Goal: Information Seeking & Learning: Understand process/instructions

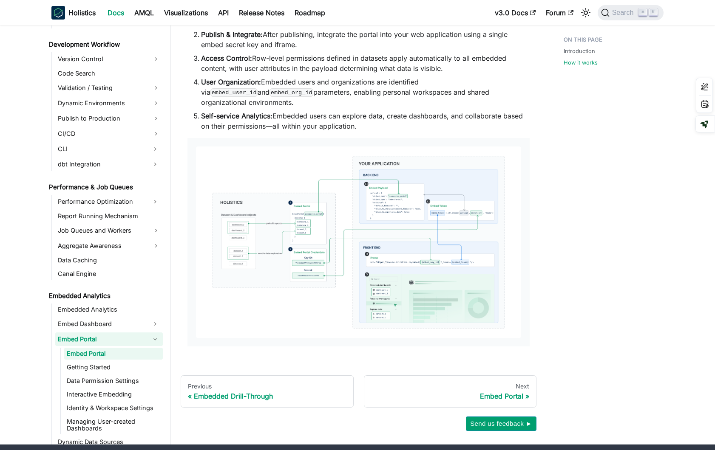
scroll to position [650, 0]
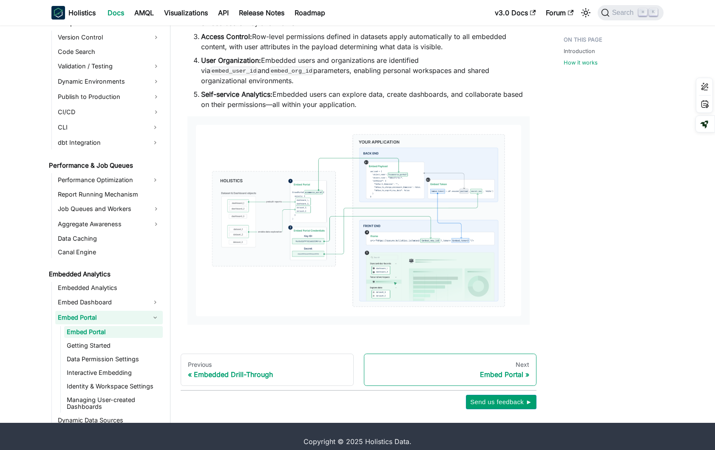
click at [512, 371] on div "Embed Portal" at bounding box center [450, 375] width 159 height 8
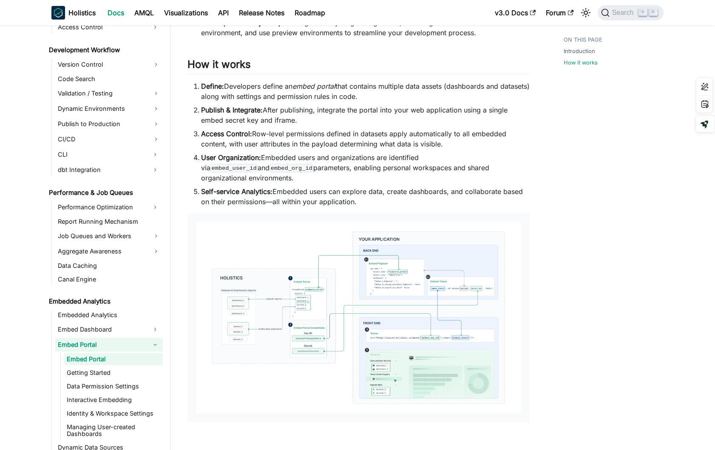
scroll to position [650, 0]
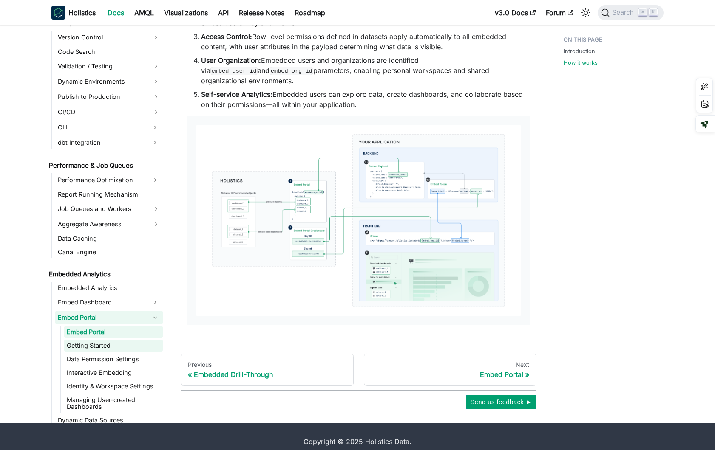
click at [111, 340] on link "Getting Started" at bounding box center [113, 346] width 99 height 12
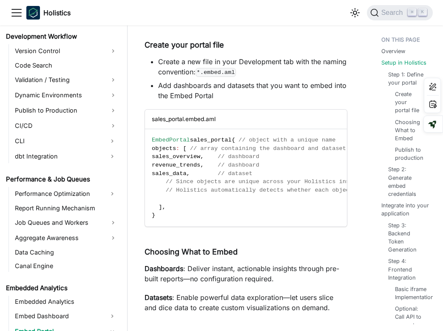
click at [15, 15] on icon "Toggle navigation bar" at bounding box center [16, 12] width 13 height 13
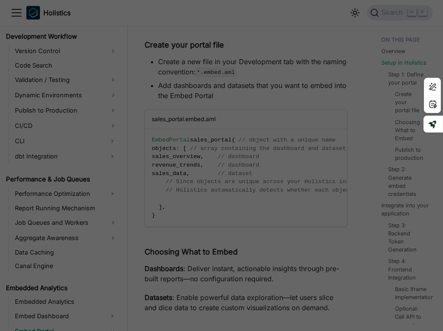
click at [255, 34] on div "Main" at bounding box center [221, 165] width 443 height 331
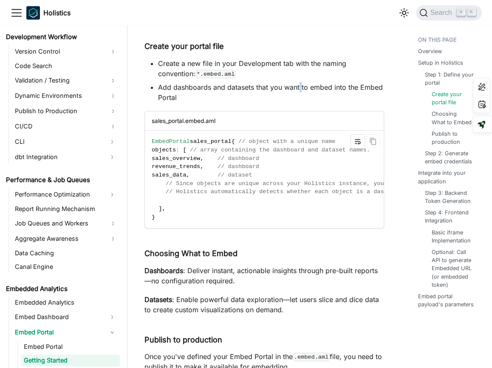
click at [356, 142] on icon "Toggle word wrap" at bounding box center [358, 141] width 8 height 8
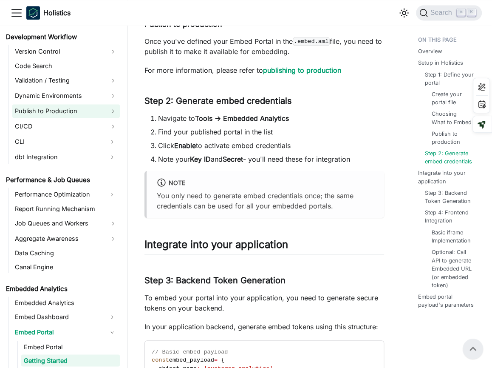
scroll to position [833, 0]
